Goal: Transaction & Acquisition: Purchase product/service

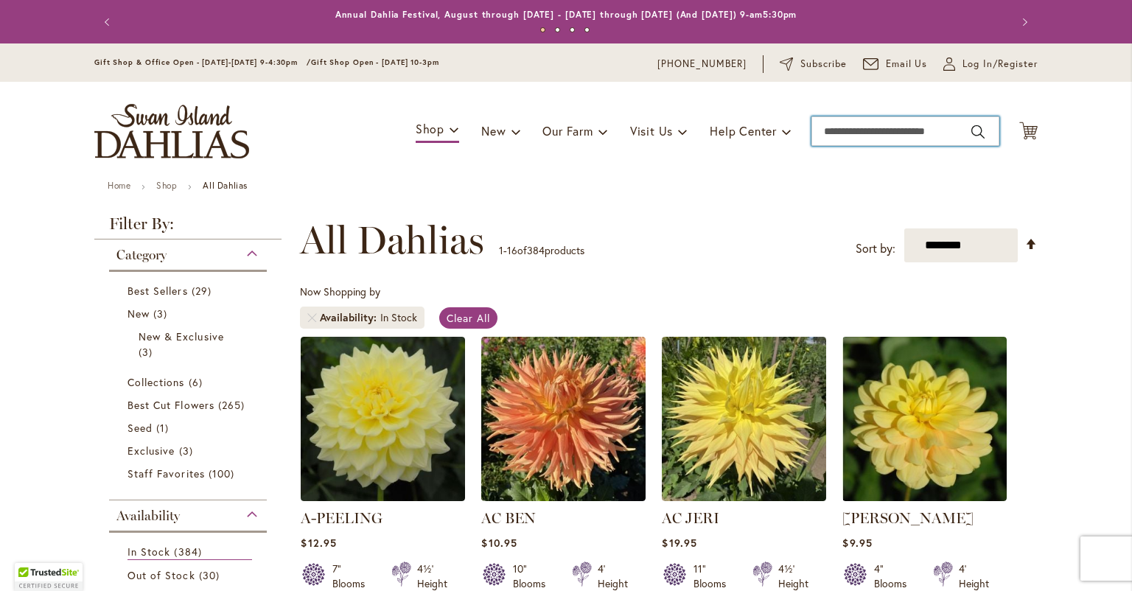
click at [826, 131] on input "Search" at bounding box center [905, 130] width 188 height 29
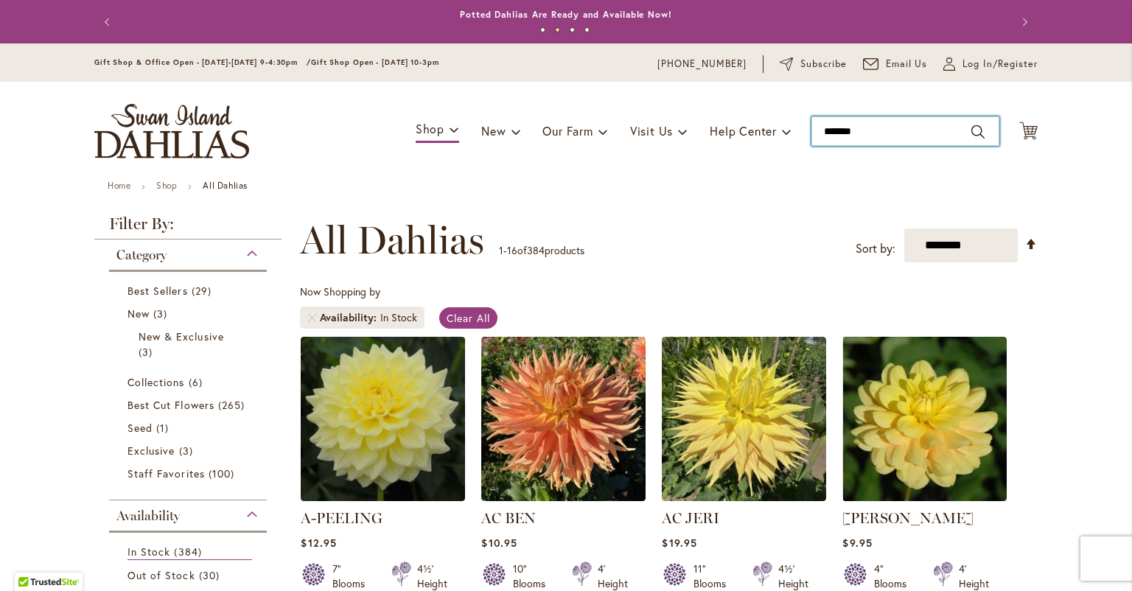
type input "********"
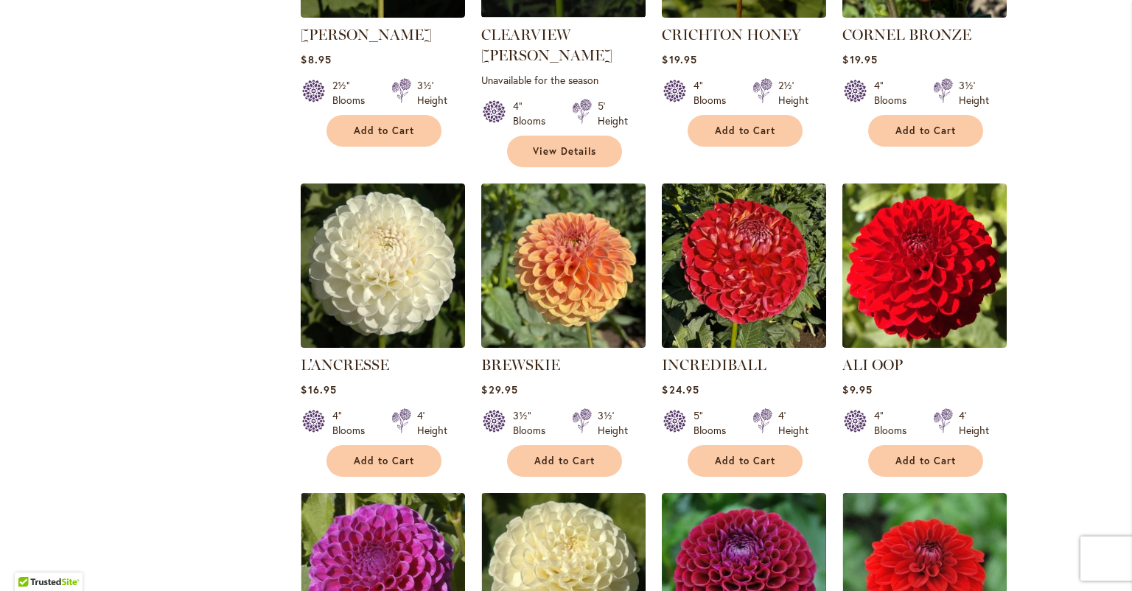
scroll to position [935, 0]
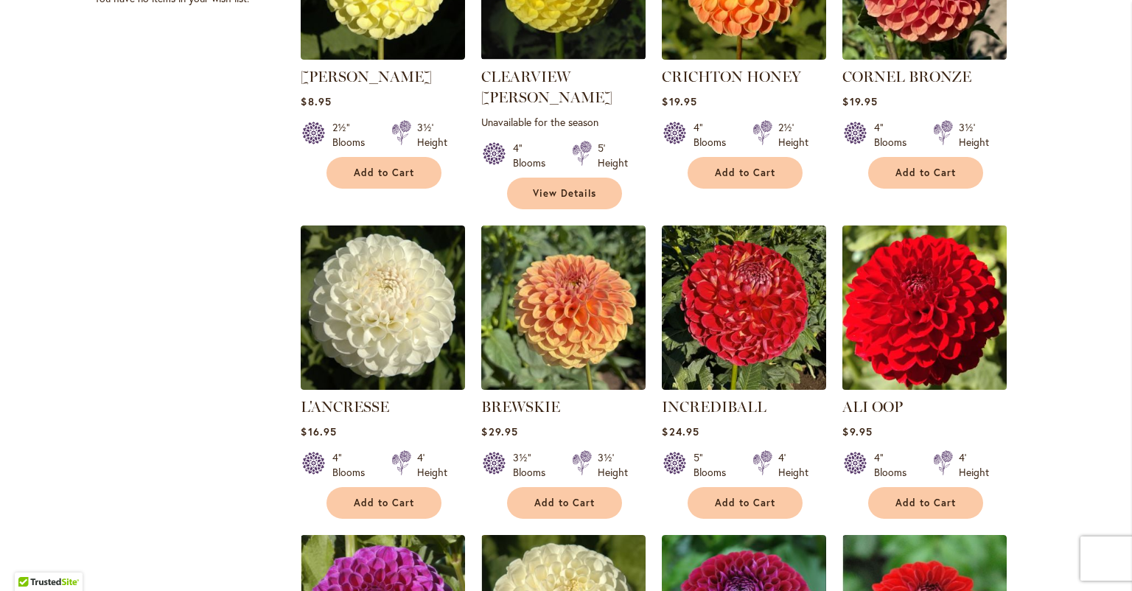
click at [932, 315] on img at bounding box center [925, 307] width 172 height 172
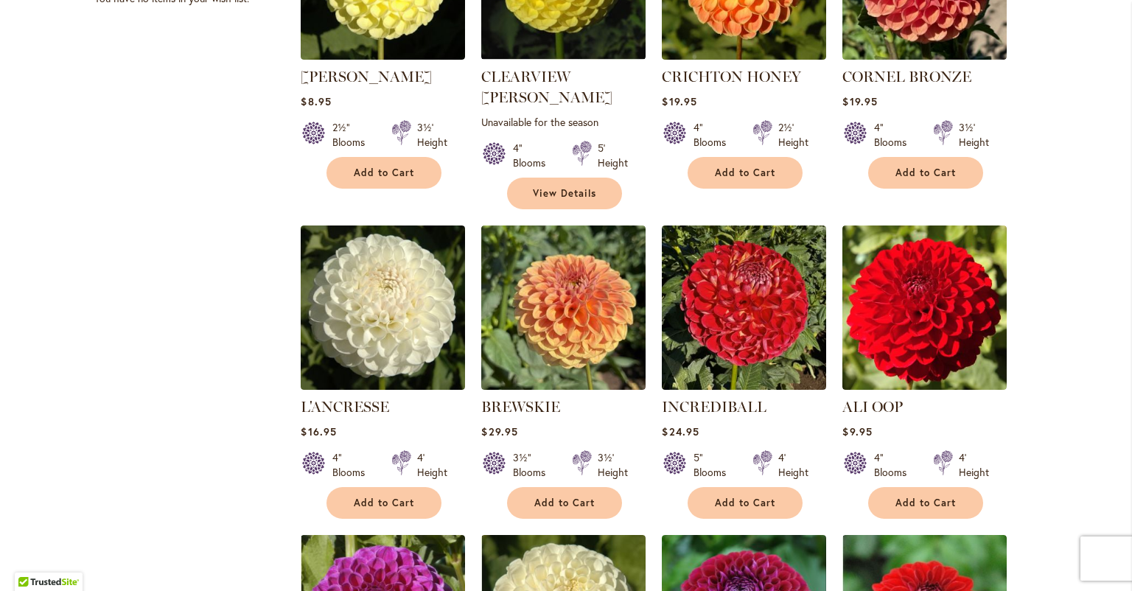
scroll to position [900, 0]
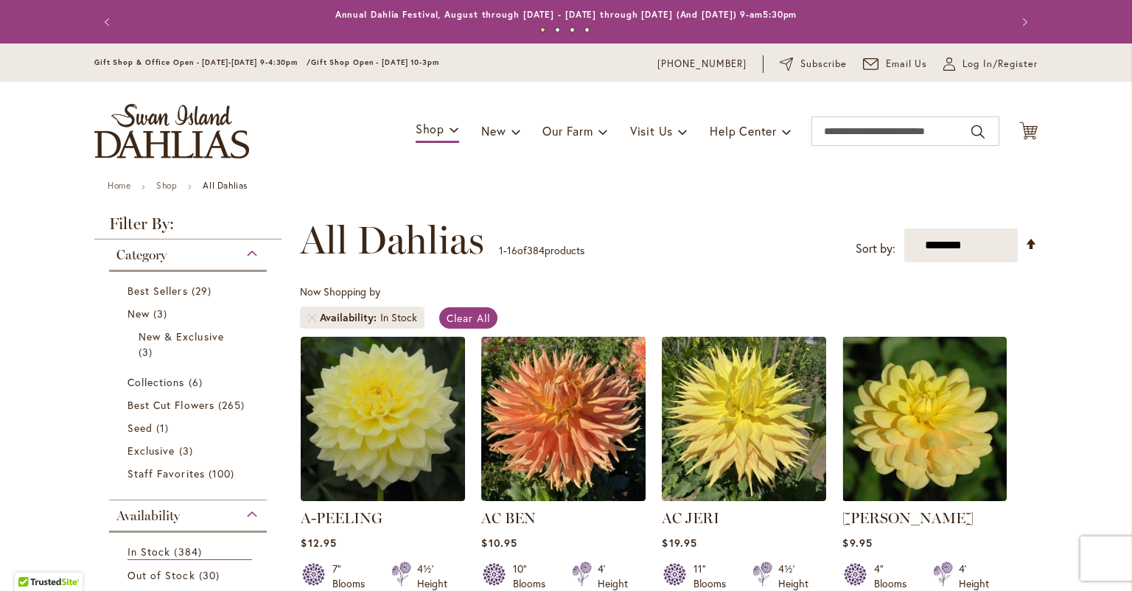
type input "**********"
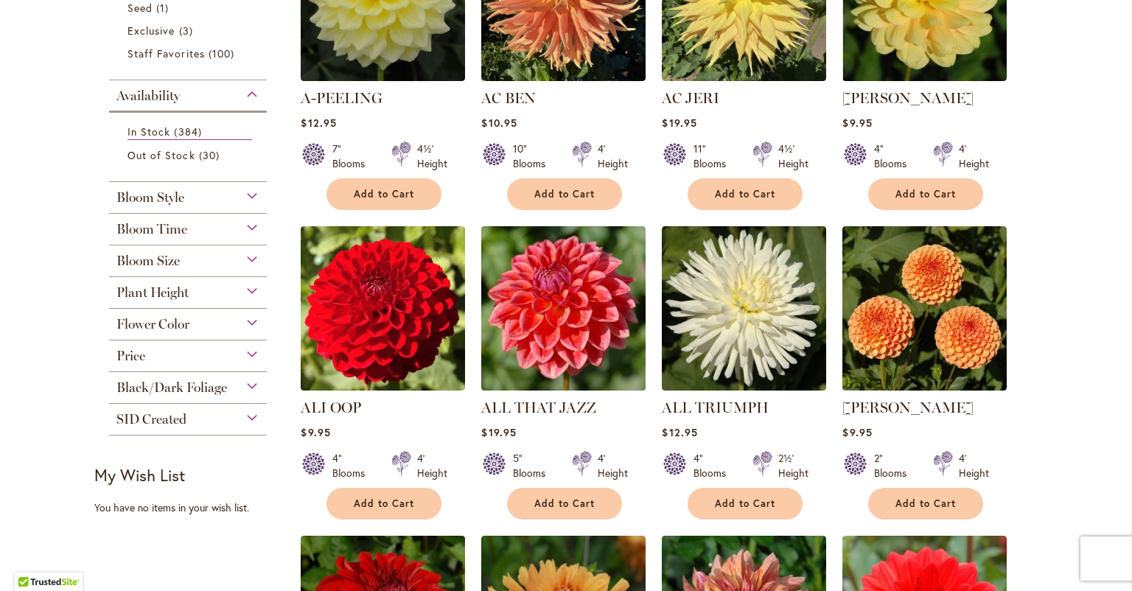
scroll to position [461, 0]
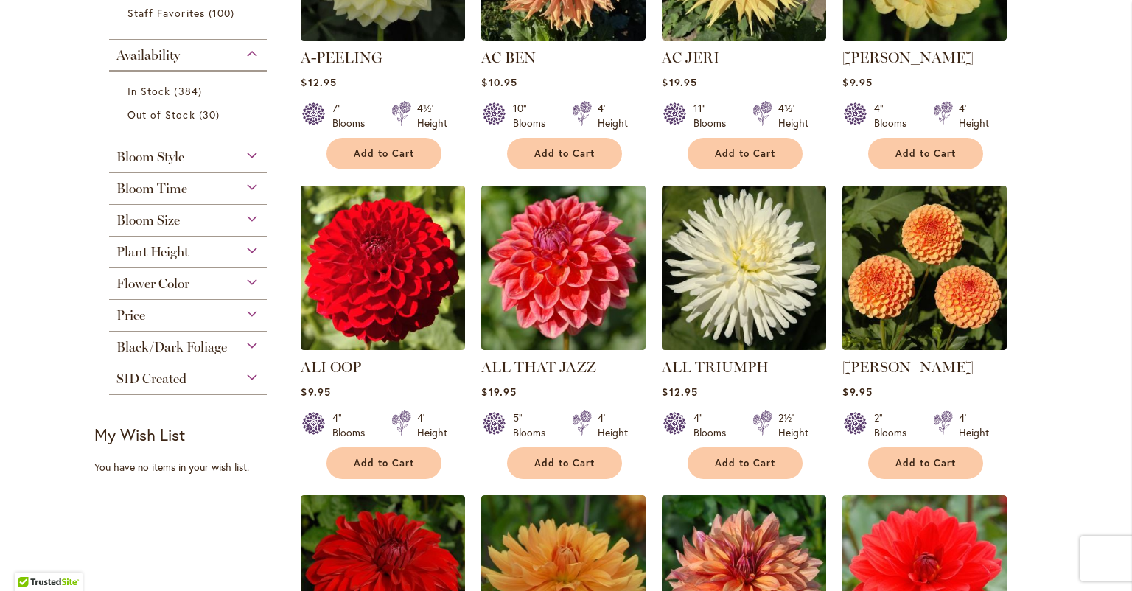
click at [252, 155] on div "Bloom Style" at bounding box center [188, 154] width 158 height 24
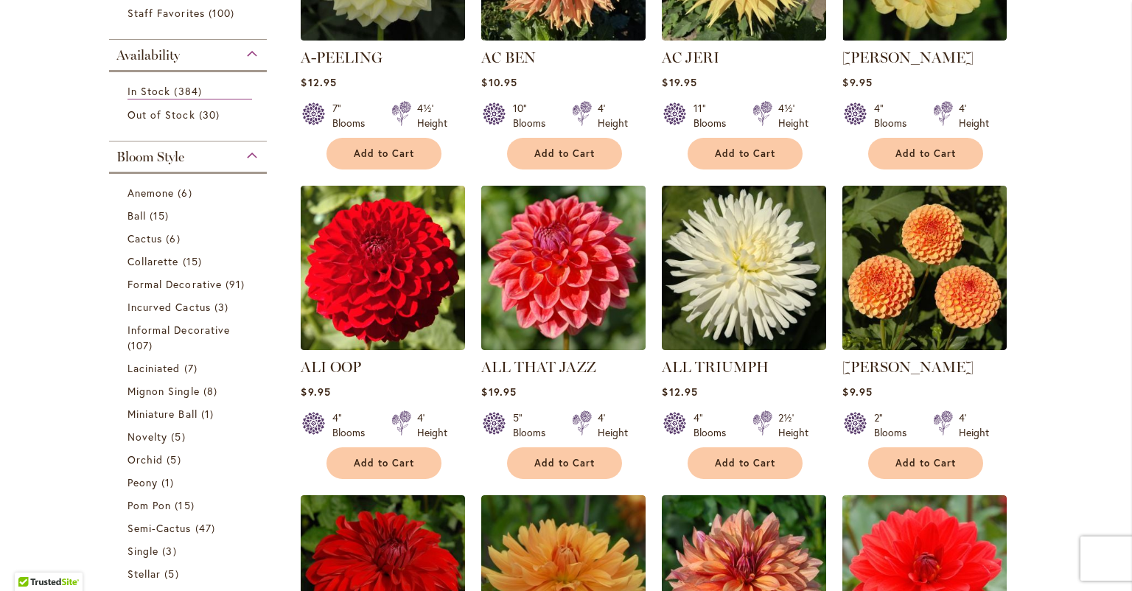
scroll to position [601, 0]
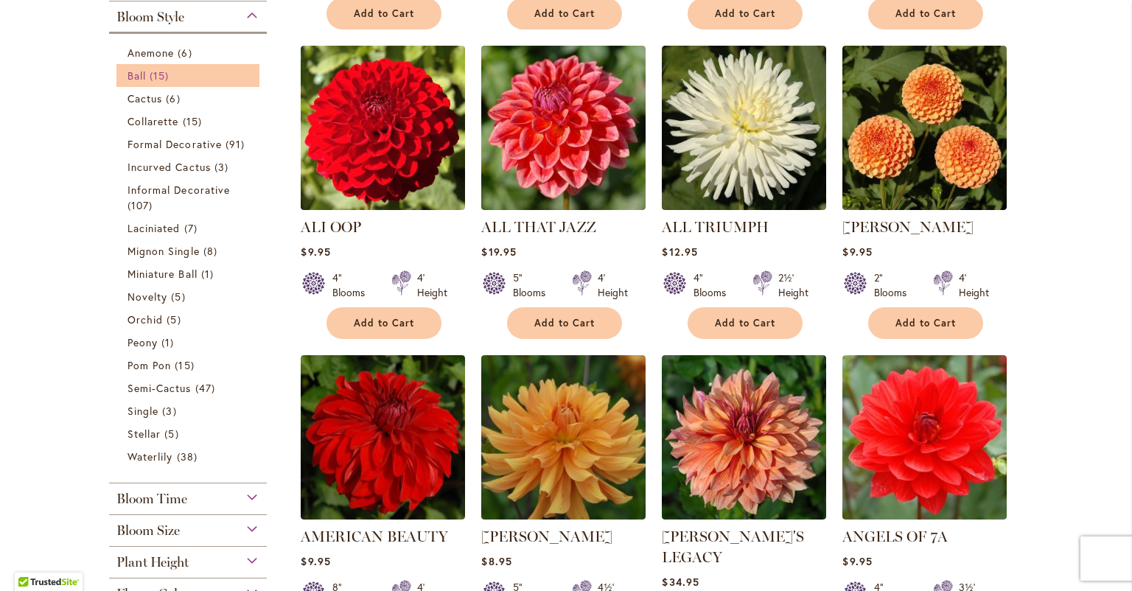
click at [195, 74] on link "Ball 15 items" at bounding box center [190, 75] width 125 height 15
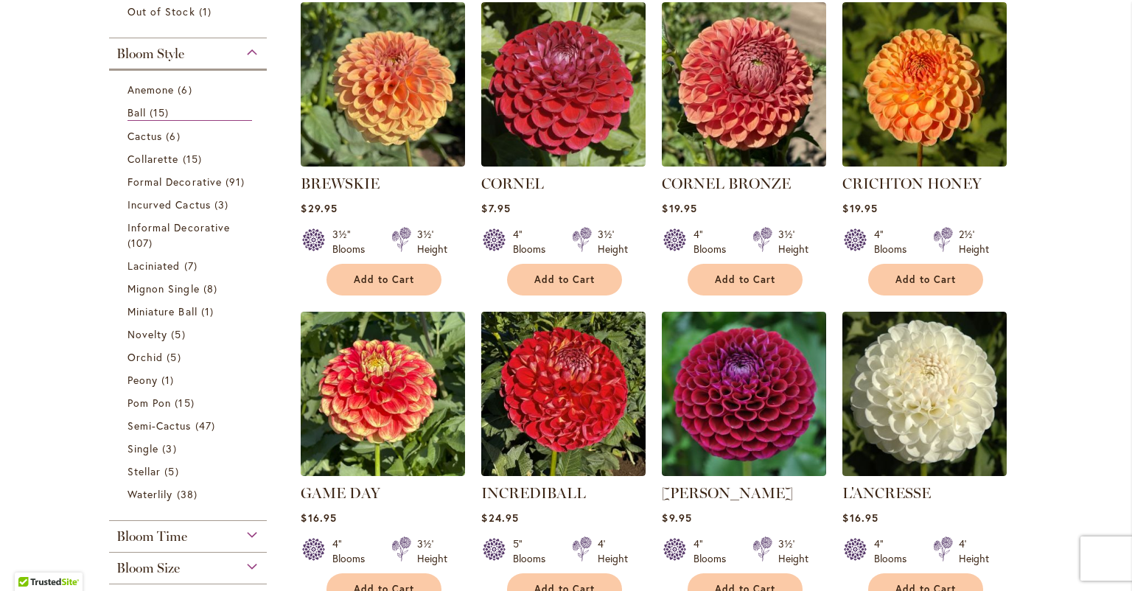
scroll to position [339, 0]
